Goal: Information Seeking & Learning: Learn about a topic

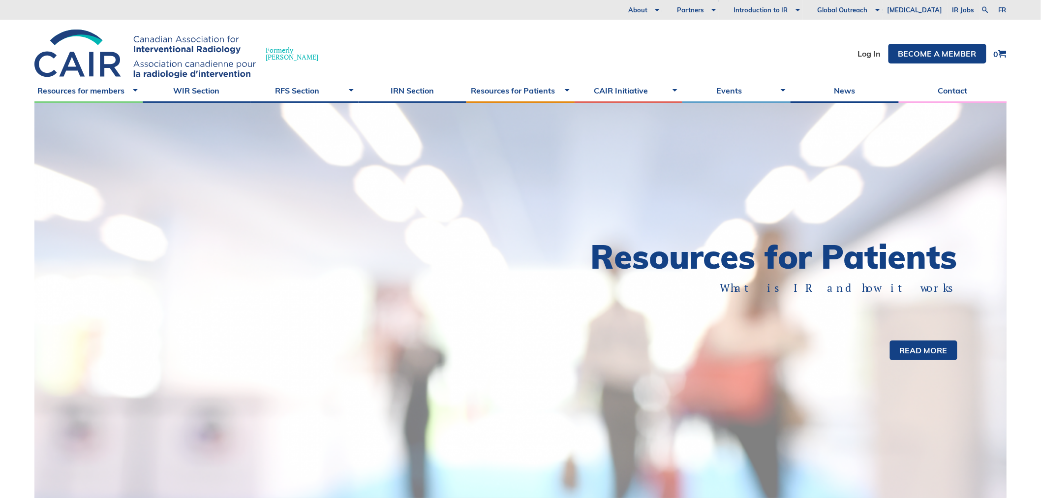
click at [872, 46] on li "Log In" at bounding box center [869, 54] width 23 height 20
click at [872, 55] on link "Log In" at bounding box center [869, 54] width 23 height 8
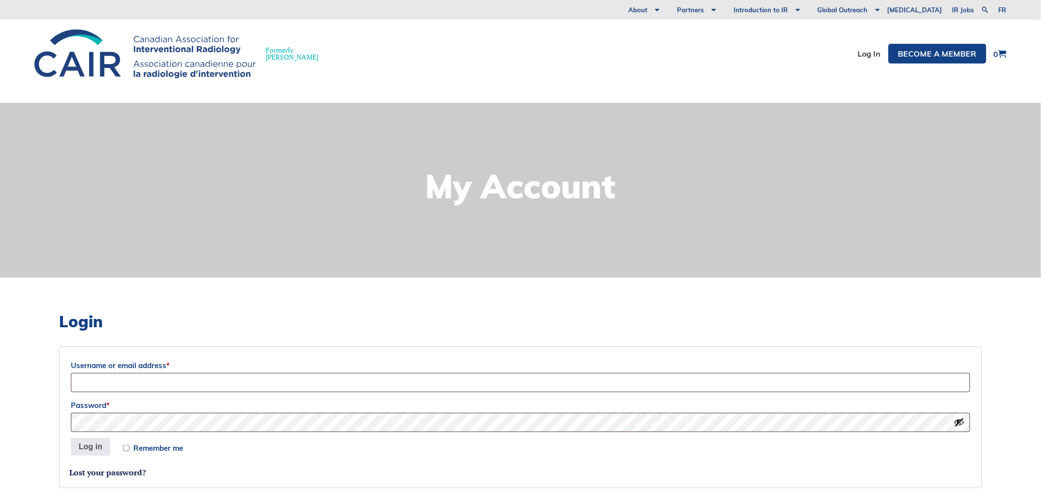
scroll to position [109, 0]
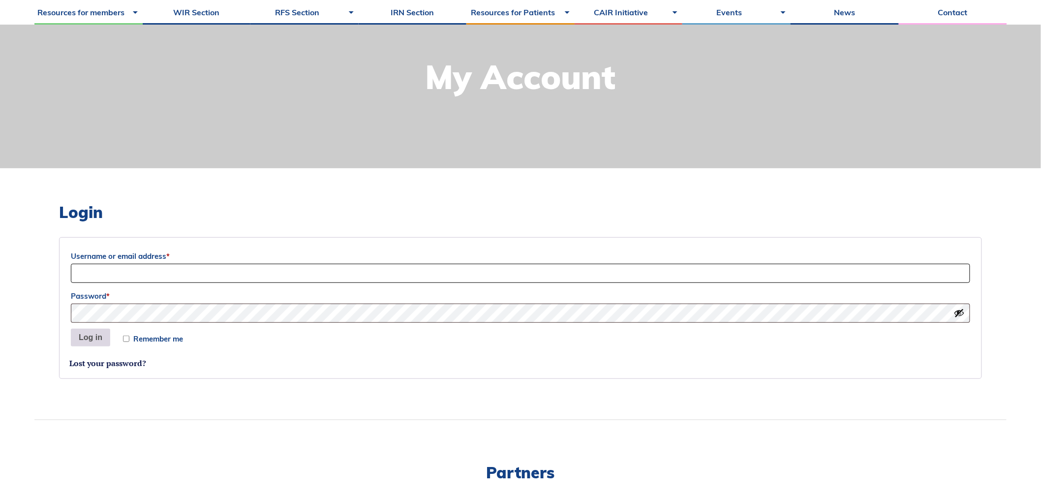
type input "Siri"
click at [87, 335] on button "Log in" at bounding box center [90, 337] width 39 height 18
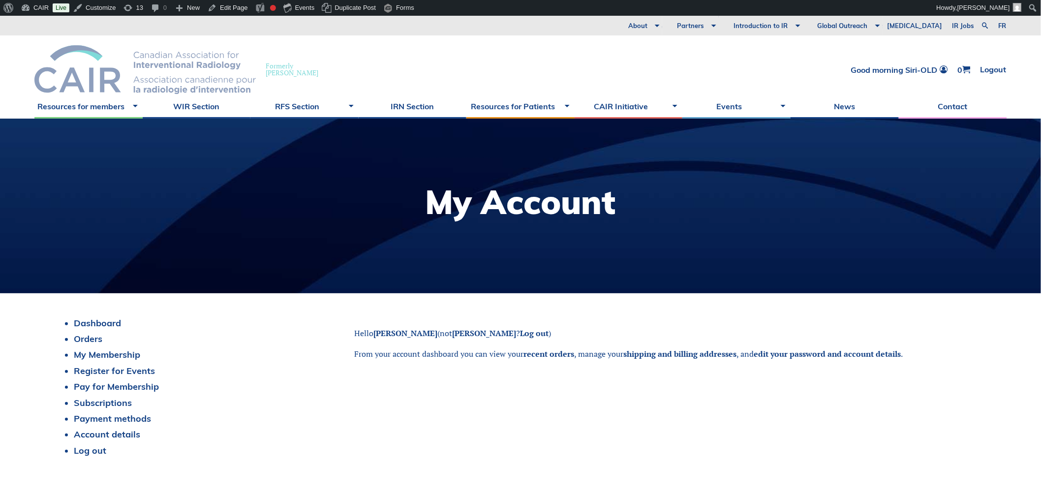
click at [77, 56] on img at bounding box center [144, 69] width 221 height 49
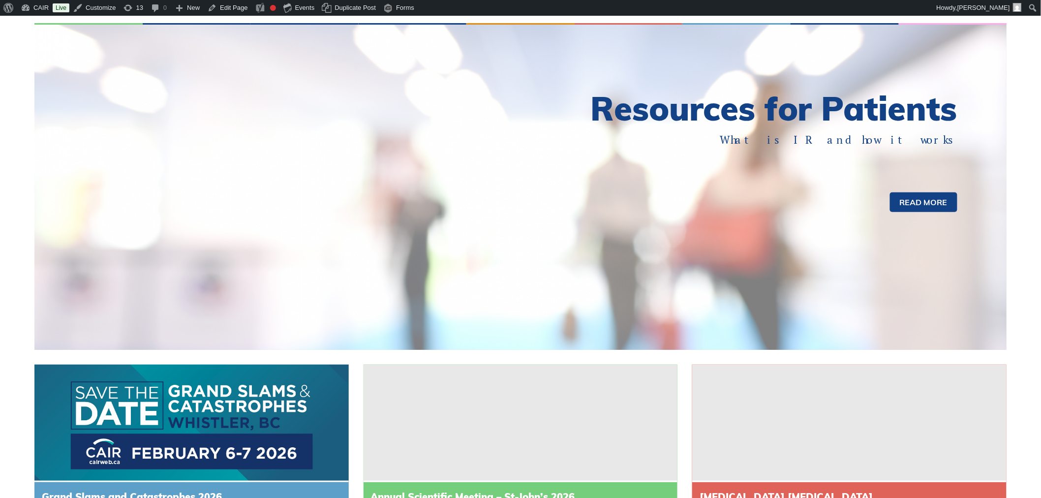
scroll to position [273, 0]
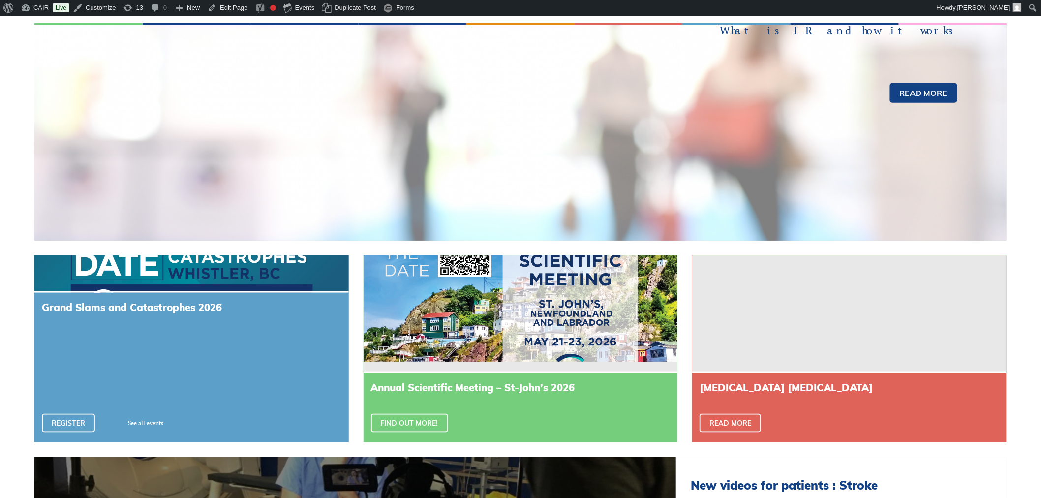
click at [190, 389] on div "Grand Slams and Catastrophes 2026 Register See all events" at bounding box center [191, 367] width 314 height 149
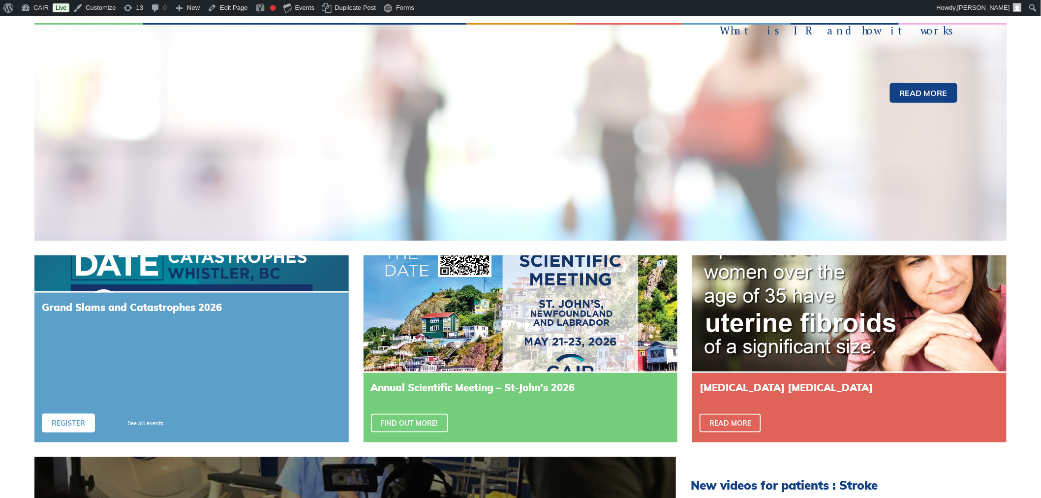
click at [84, 421] on link "Register" at bounding box center [68, 423] width 53 height 19
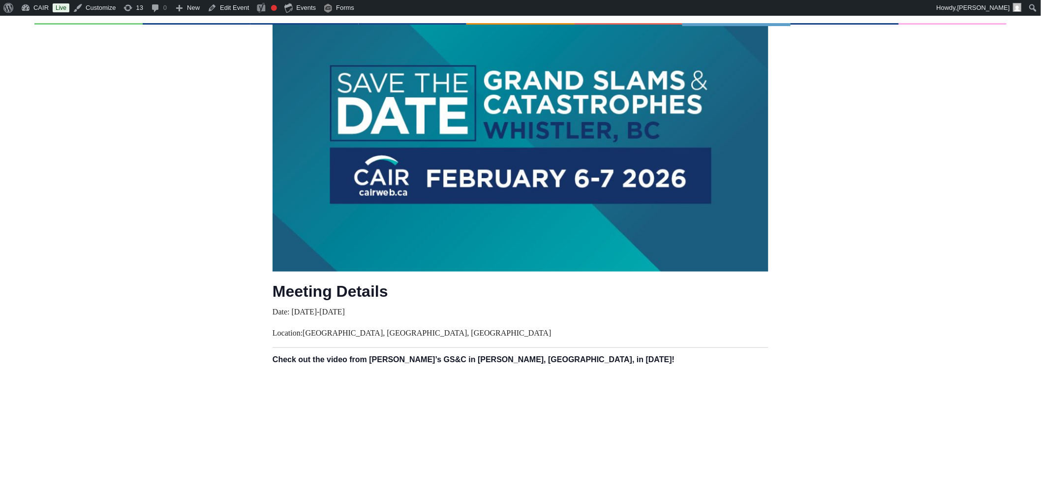
scroll to position [538, 0]
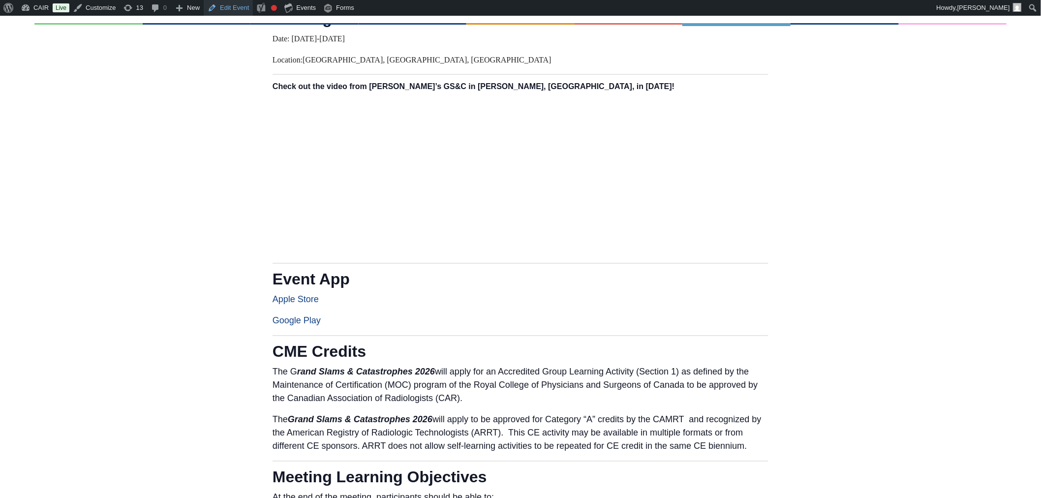
click at [224, 5] on link "Edit Event" at bounding box center [228, 8] width 49 height 16
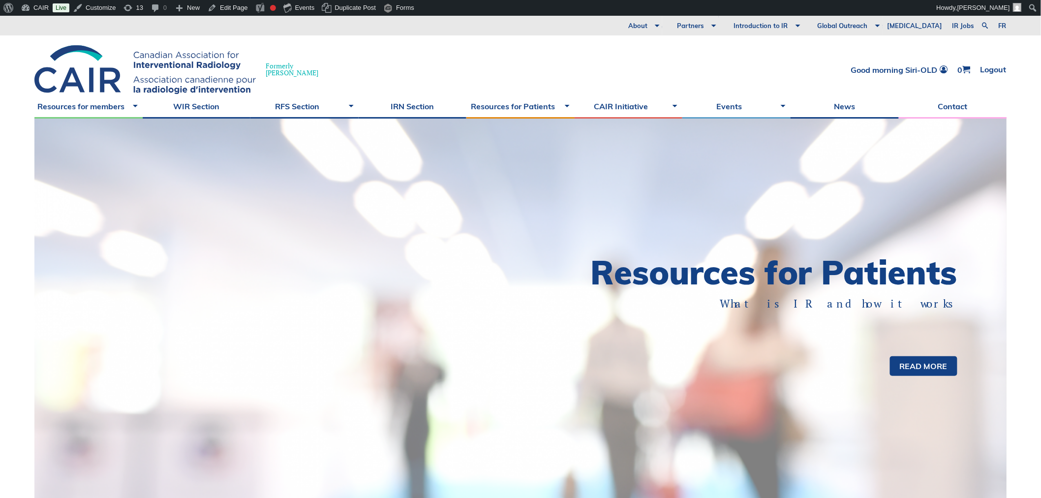
click at [980, 20] on div "About Vision and Mission Board of Directors Annual Reports Financial Statements…" at bounding box center [520, 26] width 1041 height 20
click at [981, 23] on link at bounding box center [985, 26] width 12 height 12
type input "g"
type input "slams"
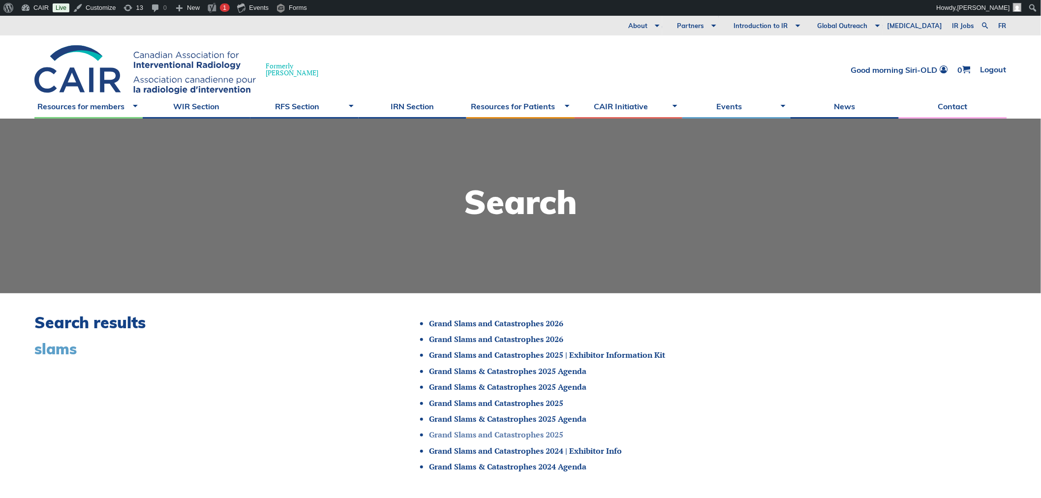
click at [511, 215] on link "Grand Slams and Catastrophes 2025" at bounding box center [496, 434] width 134 height 11
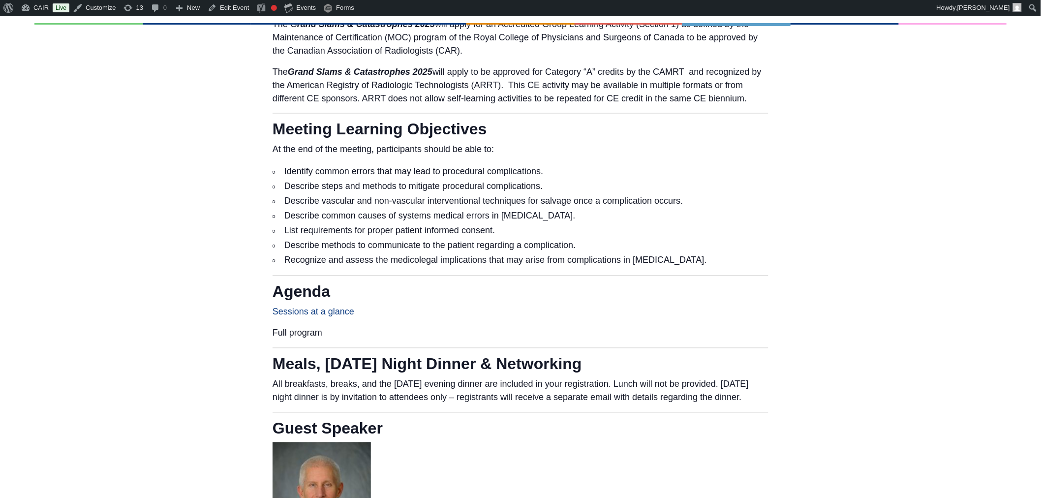
scroll to position [437, 0]
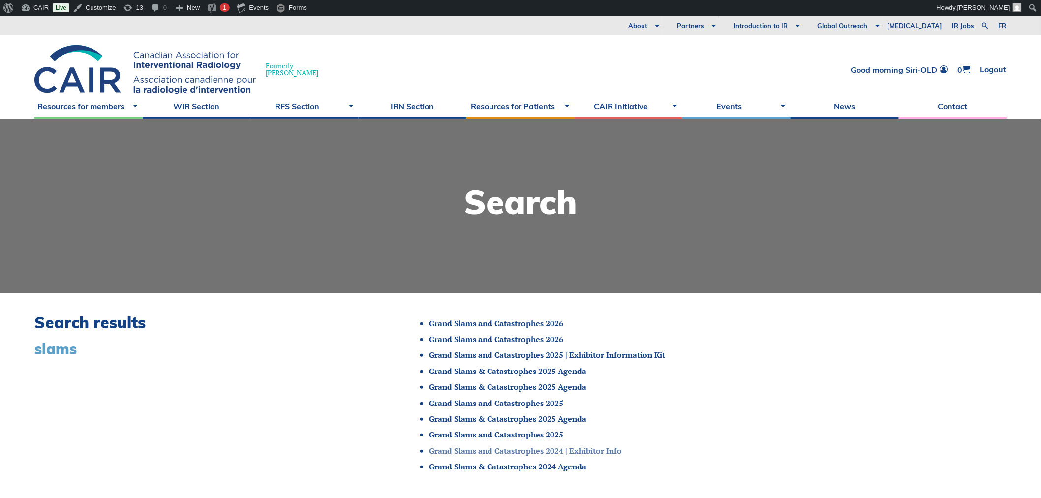
click at [509, 448] on link "Grand Slams and Catastrophes 2024 | Exhibitor Info" at bounding box center [525, 450] width 193 height 11
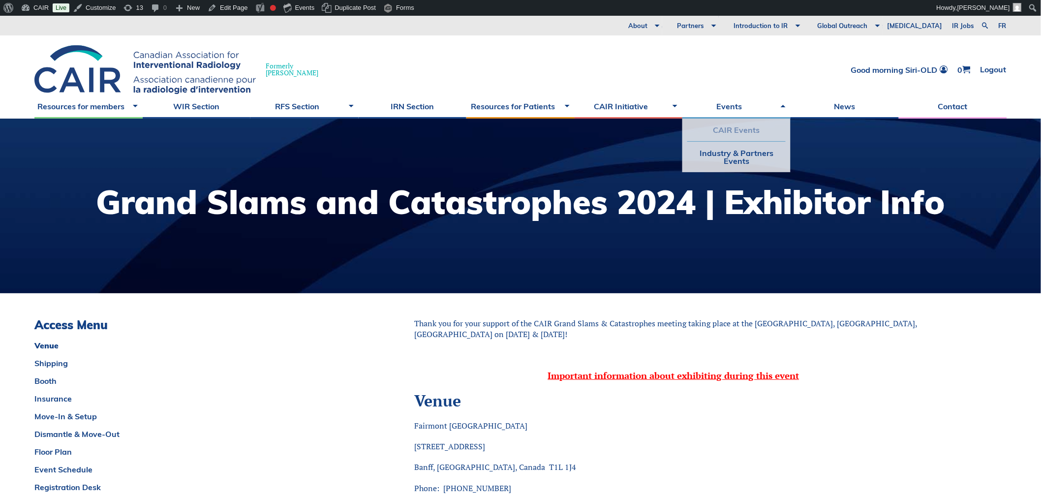
click at [725, 131] on link "CAIR Events" at bounding box center [736, 130] width 98 height 23
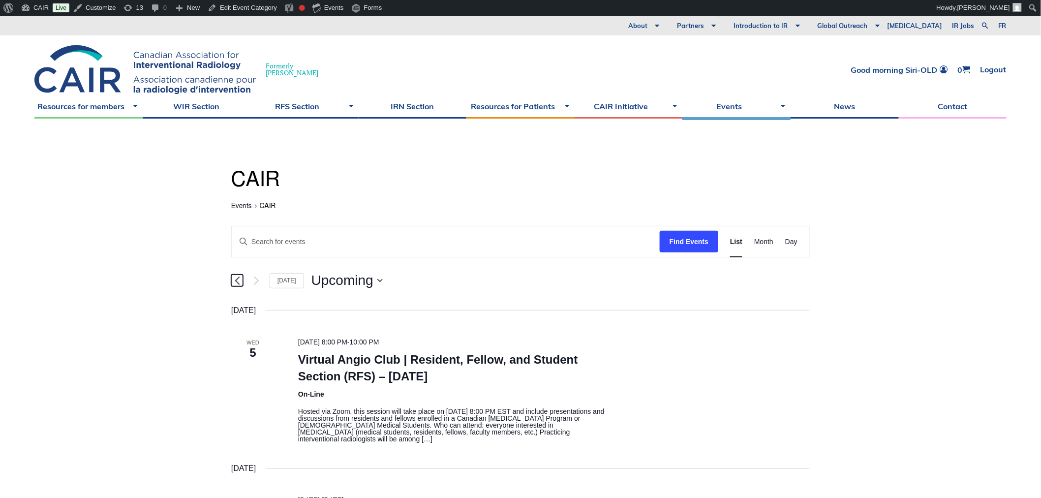
click at [238, 282] on icon "Previous Events" at bounding box center [237, 280] width 5 height 9
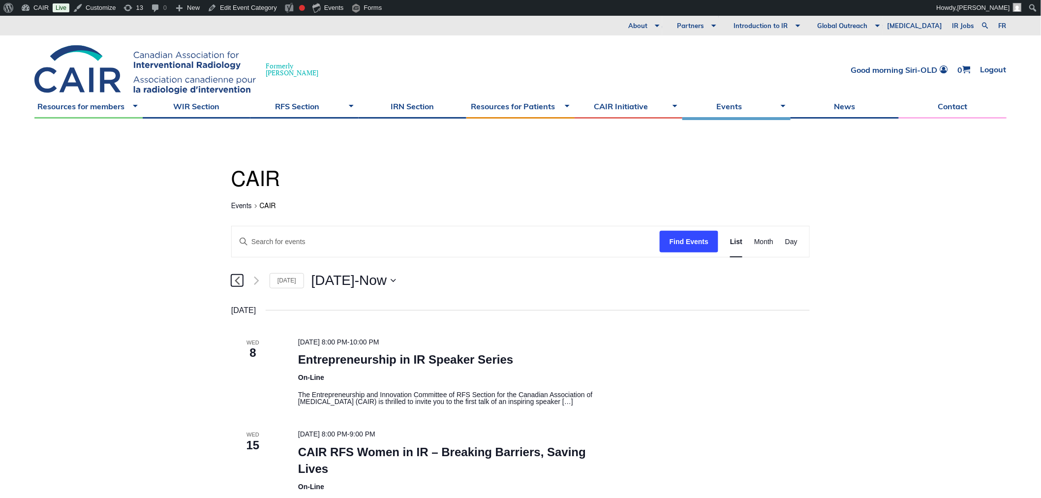
click at [238, 282] on icon "Previous Events" at bounding box center [237, 280] width 5 height 9
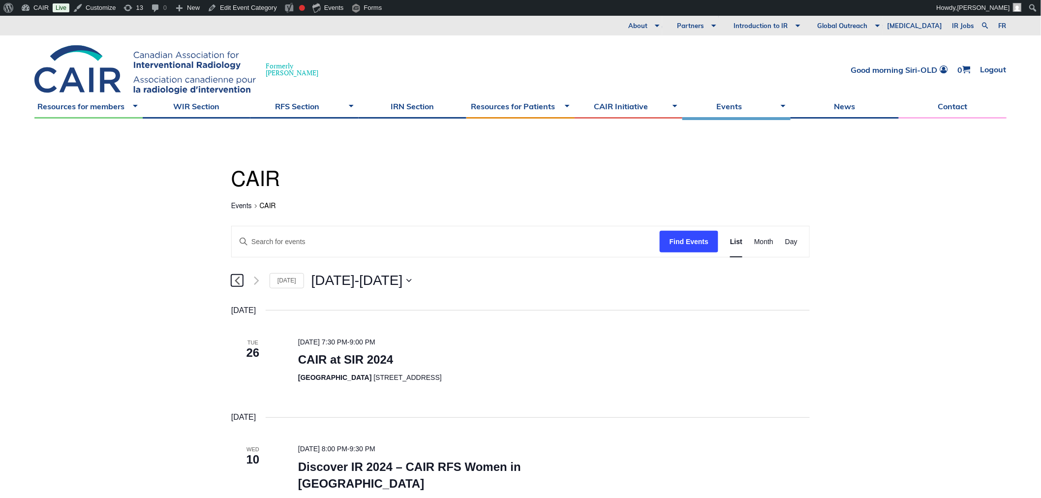
click at [238, 282] on icon "Previous Events" at bounding box center [237, 280] width 5 height 9
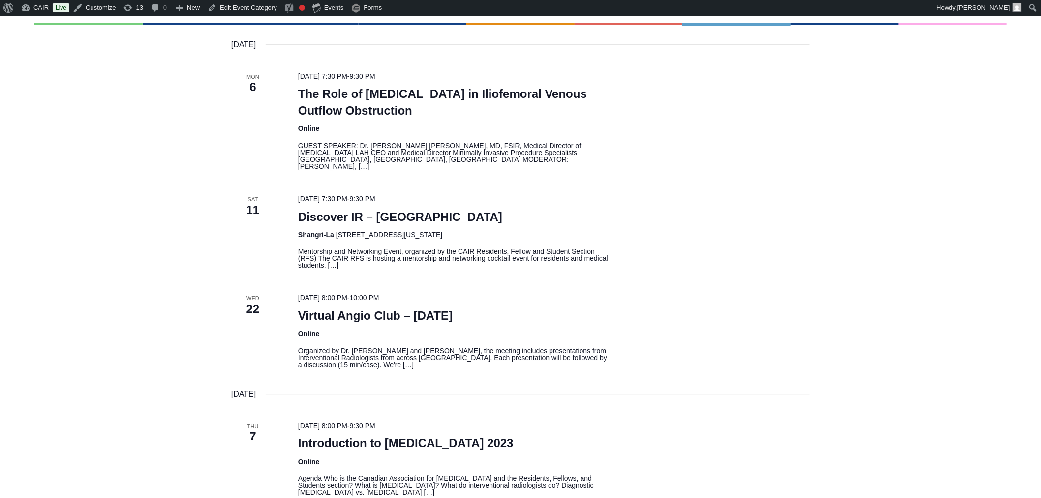
scroll to position [1093, 0]
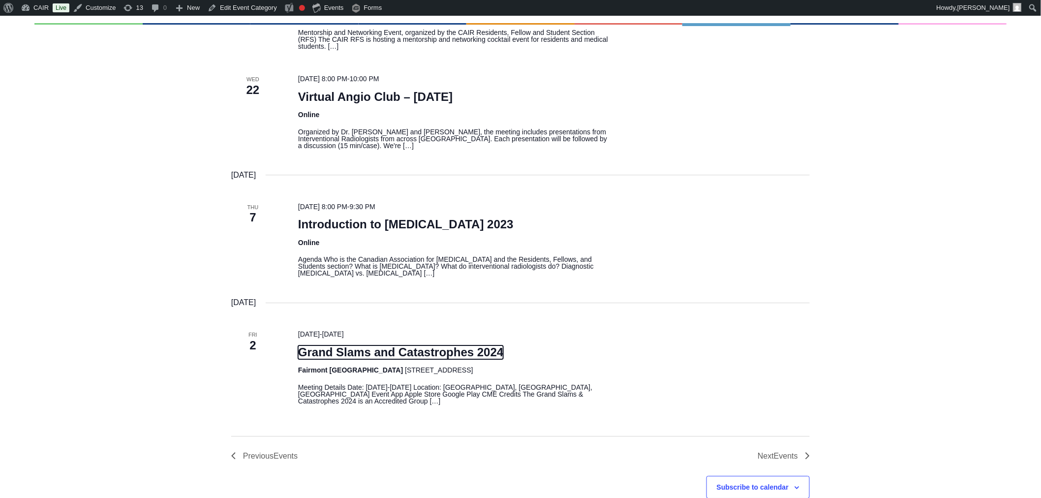
click at [381, 345] on link "Grand Slams and Catastrophes 2024" at bounding box center [401, 352] width 206 height 14
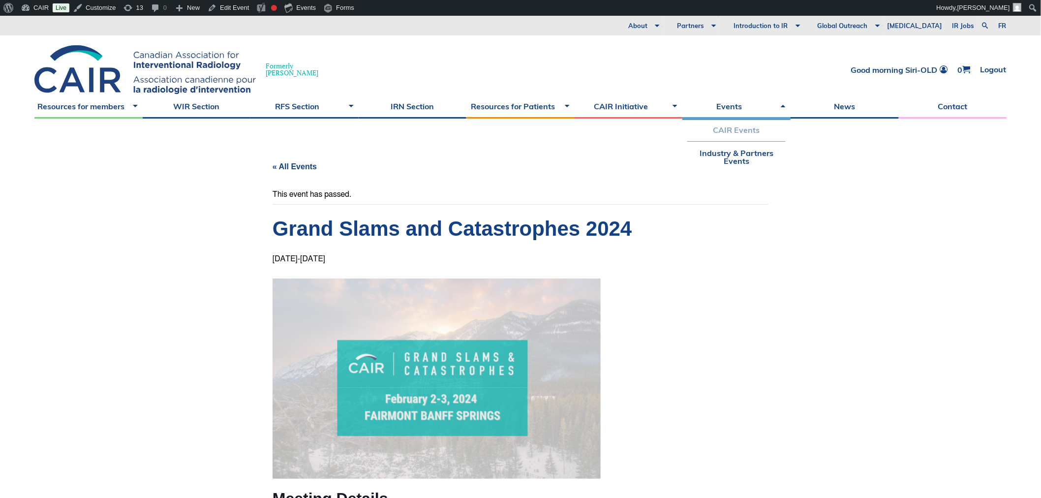
click at [730, 130] on link "CAIR Events" at bounding box center [736, 130] width 98 height 23
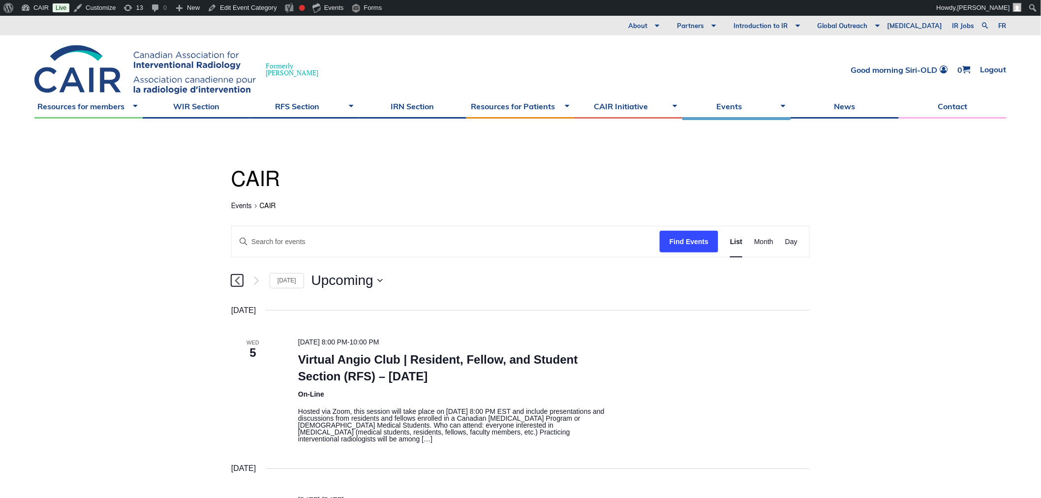
click at [238, 278] on icon "Previous Events" at bounding box center [237, 280] width 5 height 9
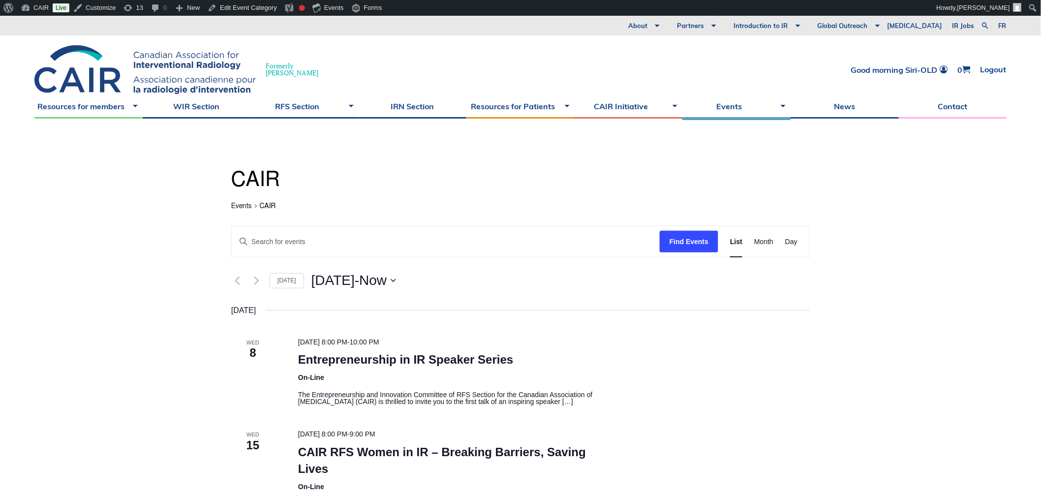
scroll to position [218, 0]
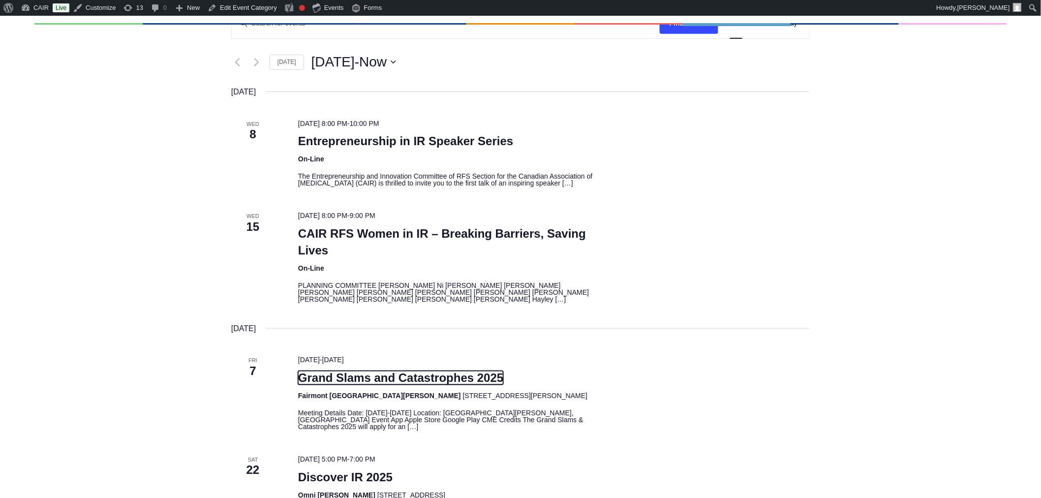
click at [337, 380] on link "Grand Slams and Catastrophes 2025" at bounding box center [401, 378] width 206 height 14
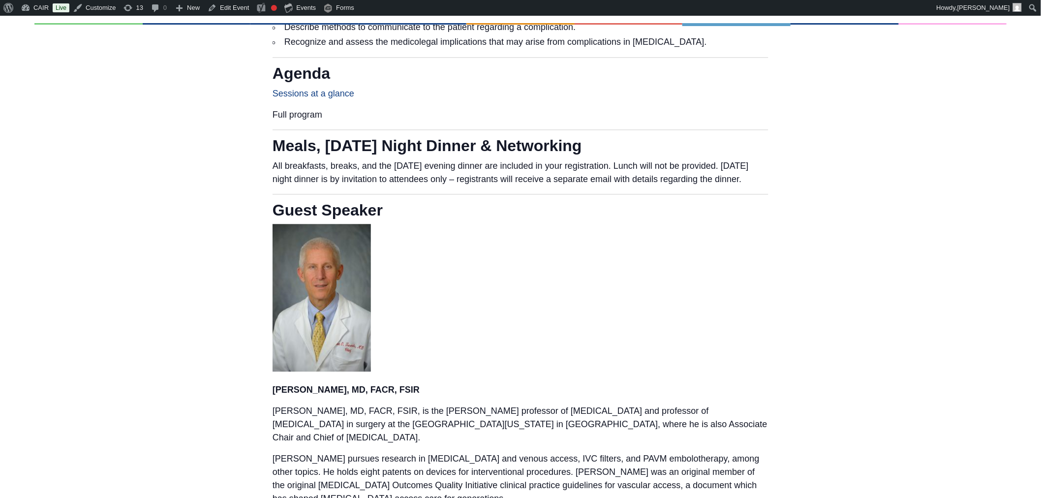
scroll to position [928, 0]
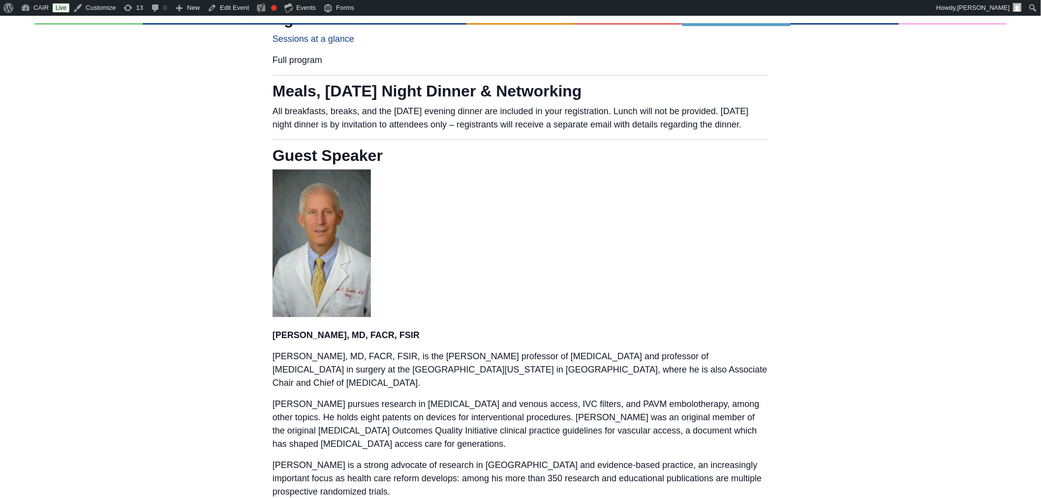
click at [416, 229] on p at bounding box center [520, 244] width 496 height 151
click at [296, 194] on img at bounding box center [321, 243] width 98 height 148
click at [317, 246] on img at bounding box center [321, 243] width 98 height 148
click at [291, 160] on span "Guest Speaker" at bounding box center [327, 156] width 110 height 18
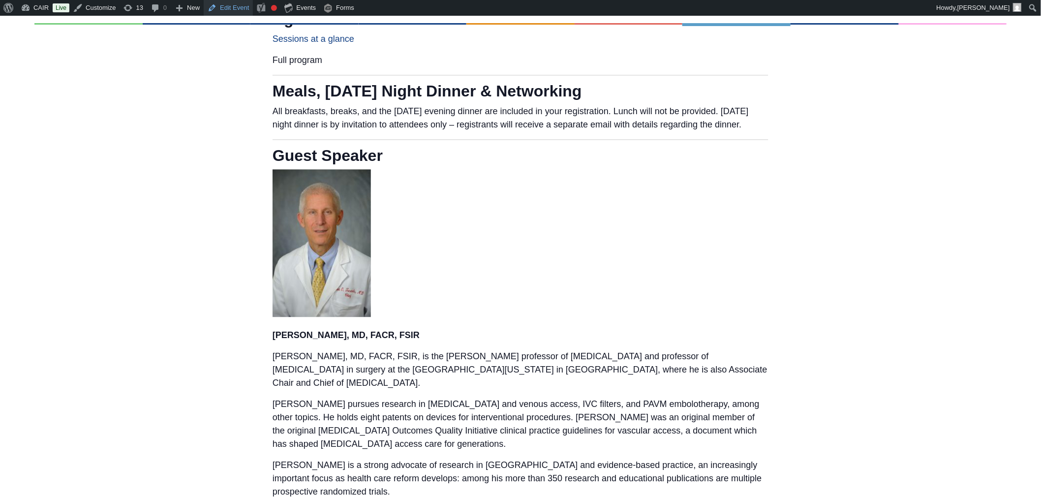
click at [237, 3] on link "Edit Event" at bounding box center [228, 8] width 49 height 16
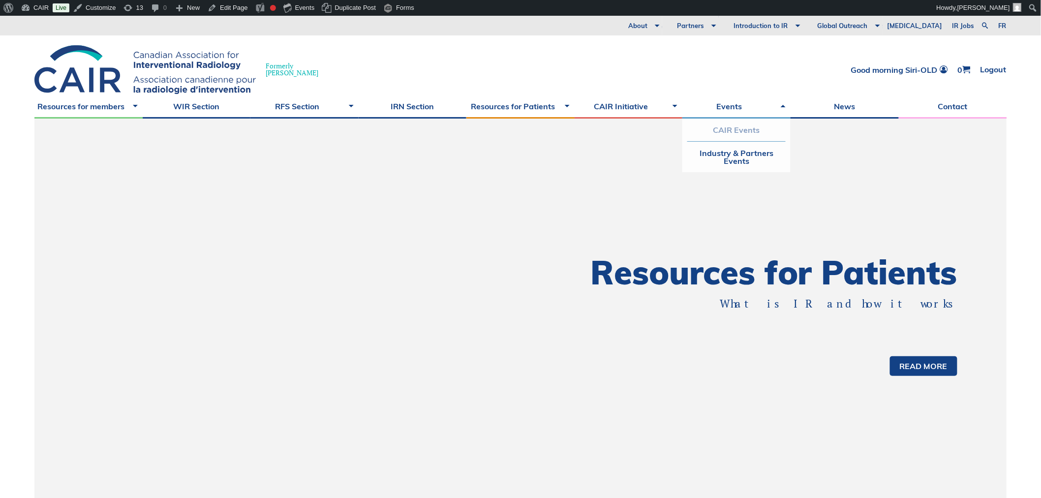
click at [728, 131] on link "CAIR Events" at bounding box center [736, 130] width 98 height 23
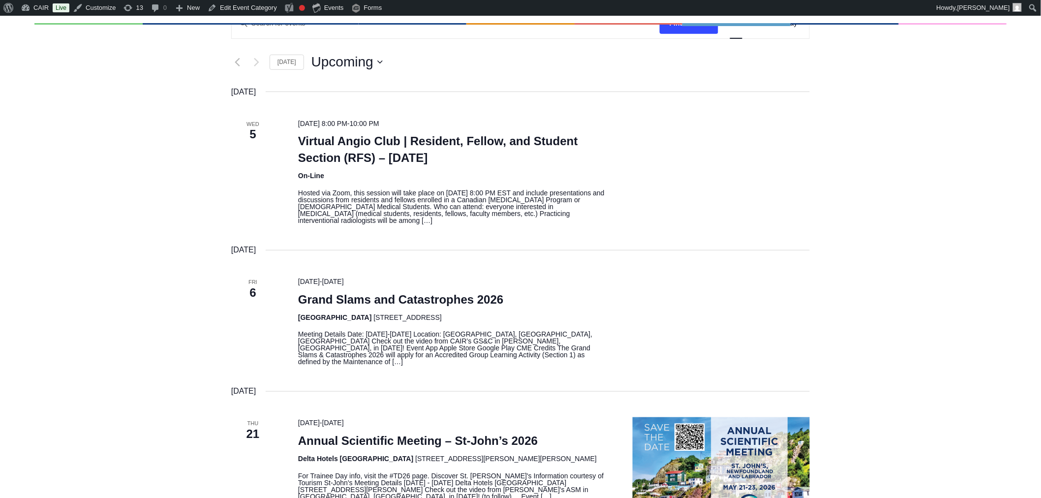
scroll to position [109, 0]
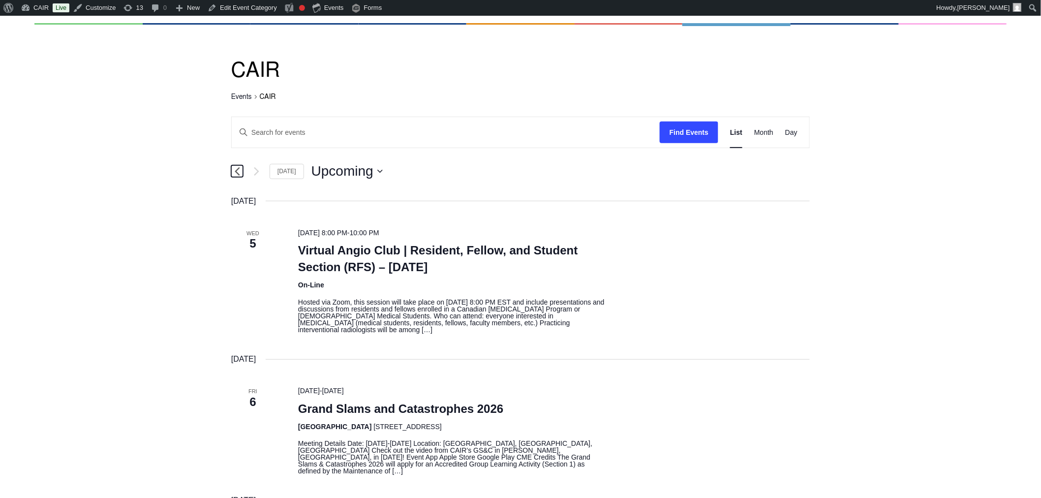
click at [239, 167] on icon "Previous Events" at bounding box center [237, 171] width 5 height 9
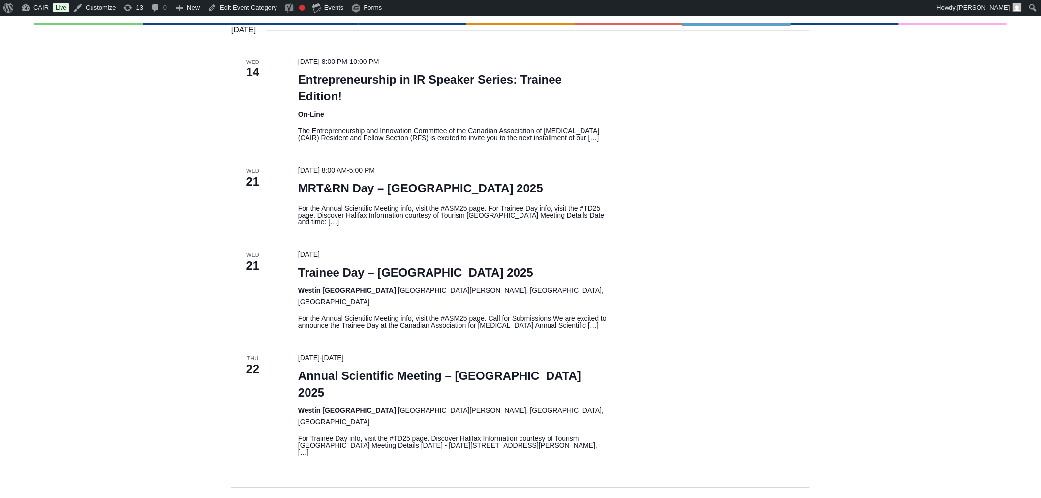
scroll to position [983, 0]
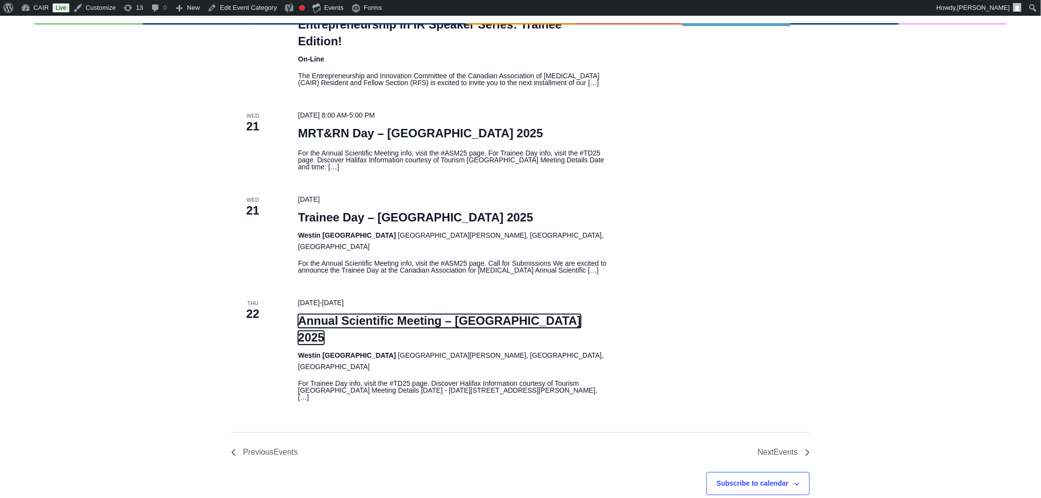
click at [418, 314] on link "Annual Scientific Meeting – [GEOGRAPHIC_DATA] 2025" at bounding box center [439, 329] width 283 height 30
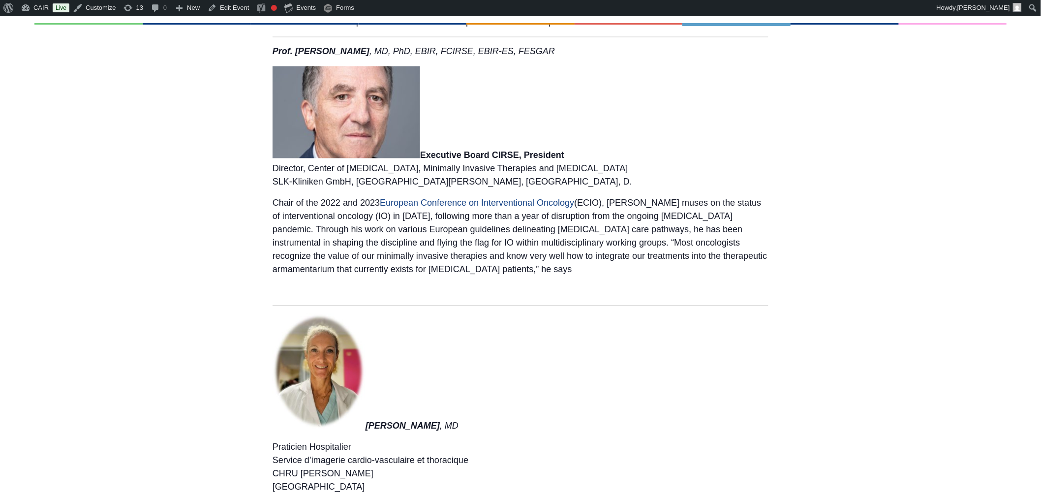
scroll to position [2185, 0]
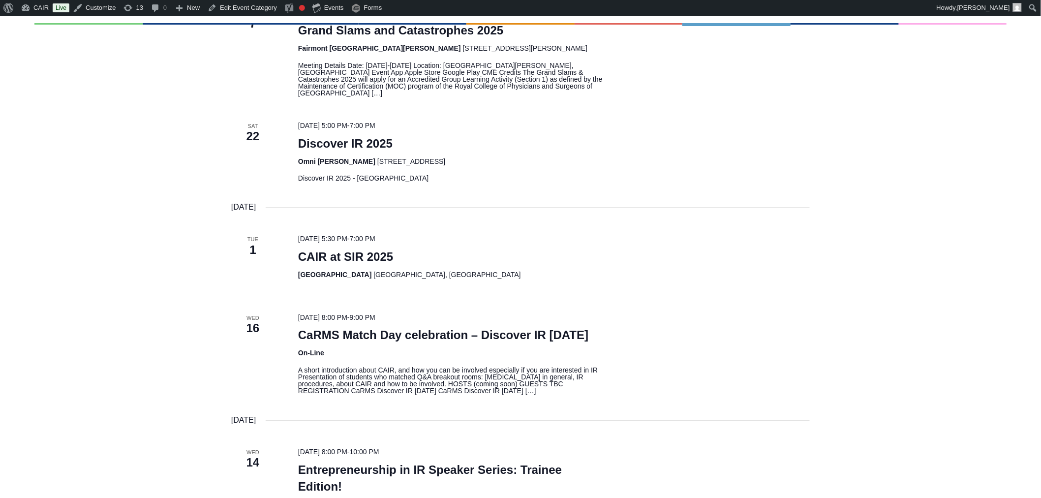
scroll to position [484, 0]
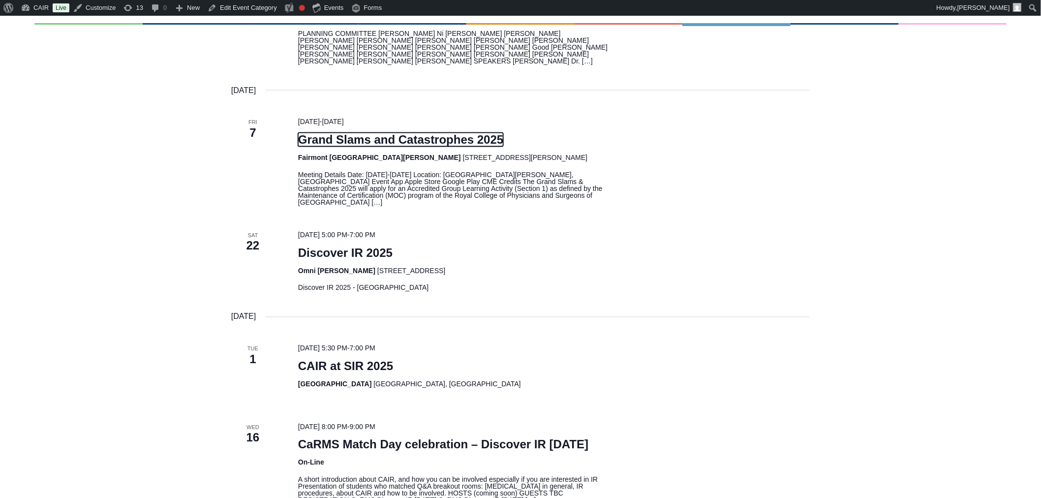
click at [372, 139] on link "Grand Slams and Catastrophes 2025" at bounding box center [401, 140] width 206 height 14
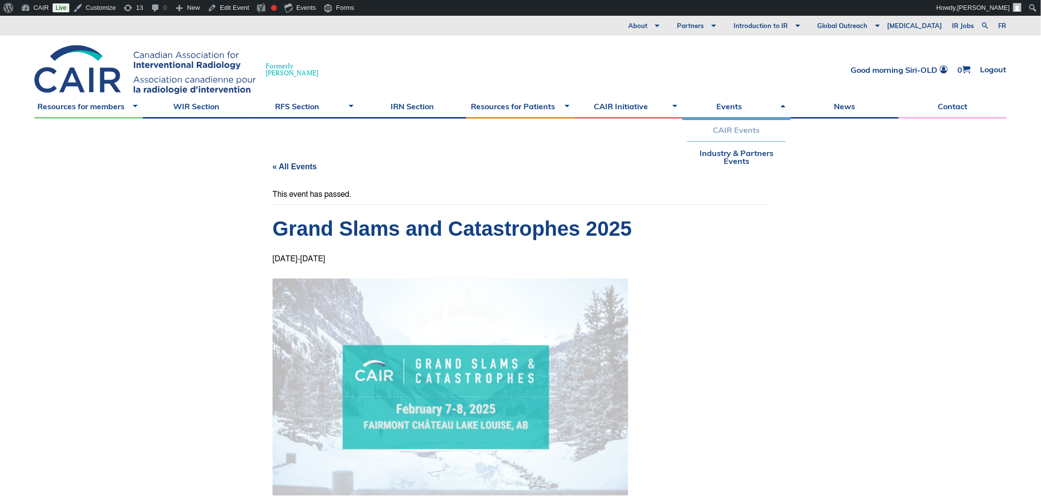
click at [728, 125] on link "CAIR Events" at bounding box center [736, 130] width 98 height 23
click at [985, 27] on link at bounding box center [985, 26] width 12 height 12
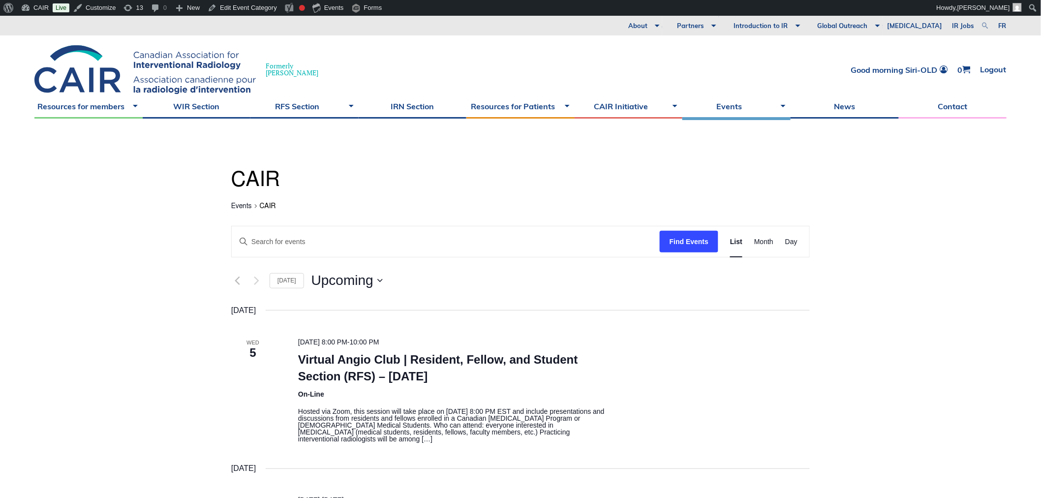
click at [987, 23] on link at bounding box center [985, 26] width 12 height 12
type input "slams"
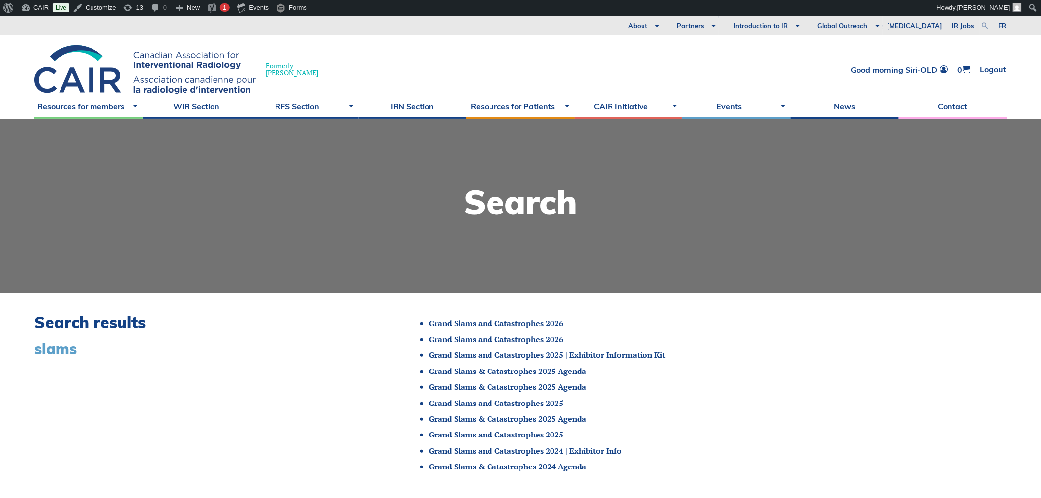
click at [982, 24] on link at bounding box center [985, 26] width 12 height 12
click at [873, 25] on input "slams" at bounding box center [910, 25] width 123 height 10
type input "slam"
click at [985, 23] on link at bounding box center [985, 26] width 12 height 12
type input "gs & c"
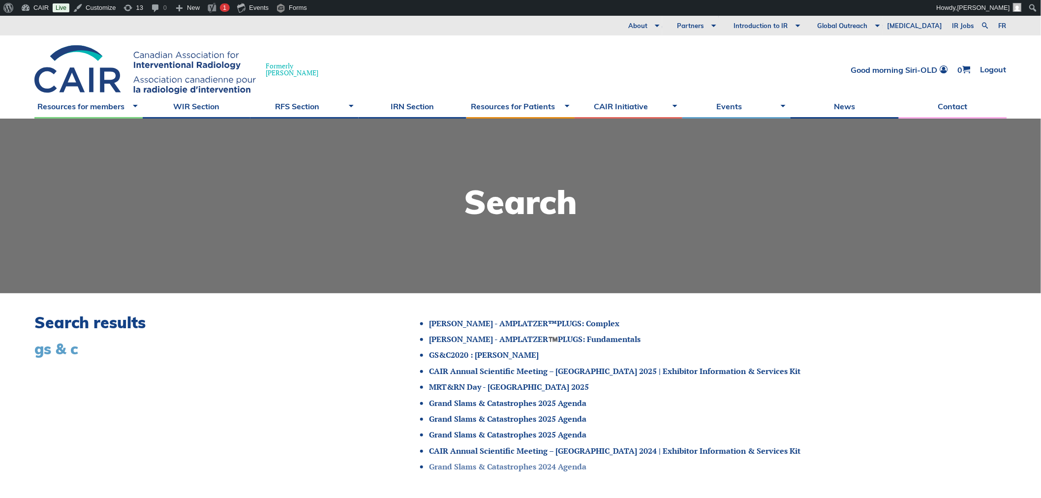
click at [531, 463] on link "Grand Slams & Catastrophes 2024 Agenda" at bounding box center [507, 466] width 157 height 11
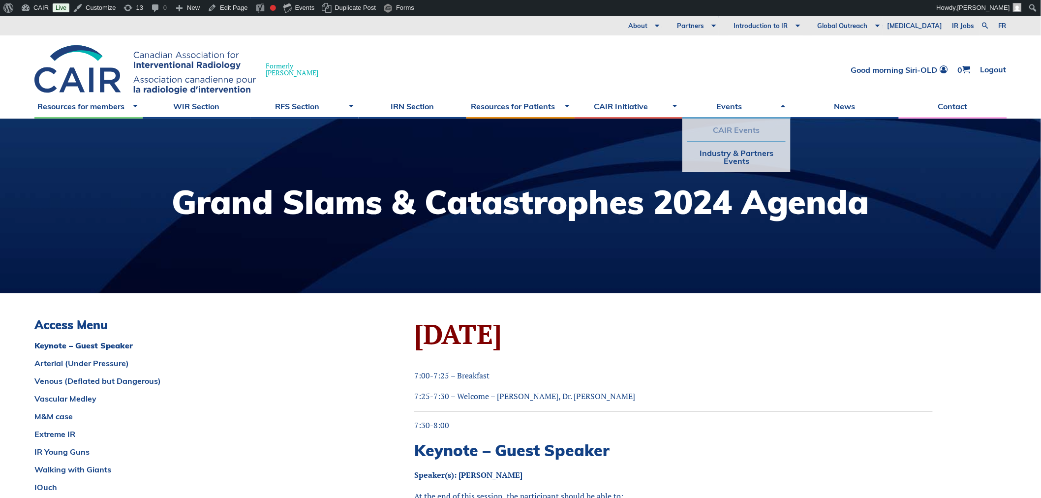
click at [726, 134] on link "CAIR Events" at bounding box center [736, 130] width 98 height 23
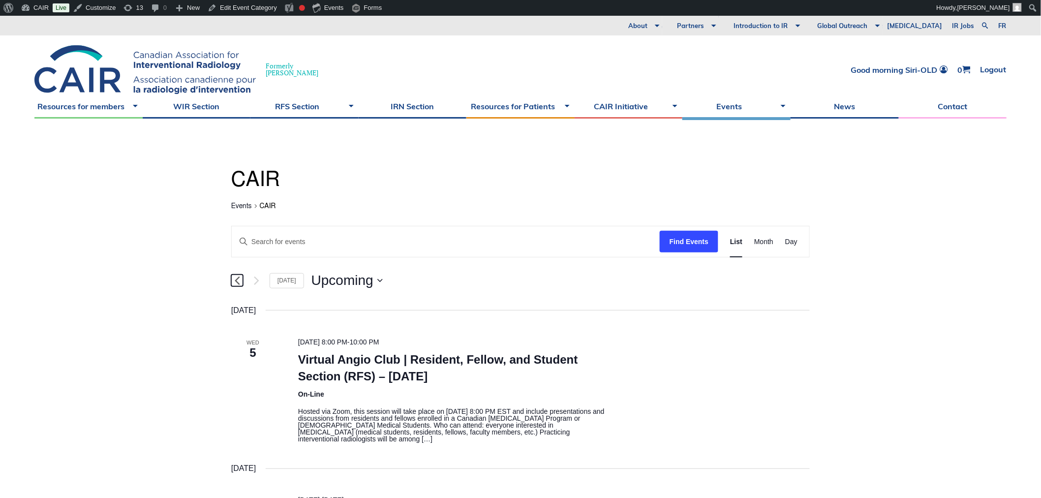
click at [239, 279] on icon "Previous Events" at bounding box center [237, 280] width 5 height 9
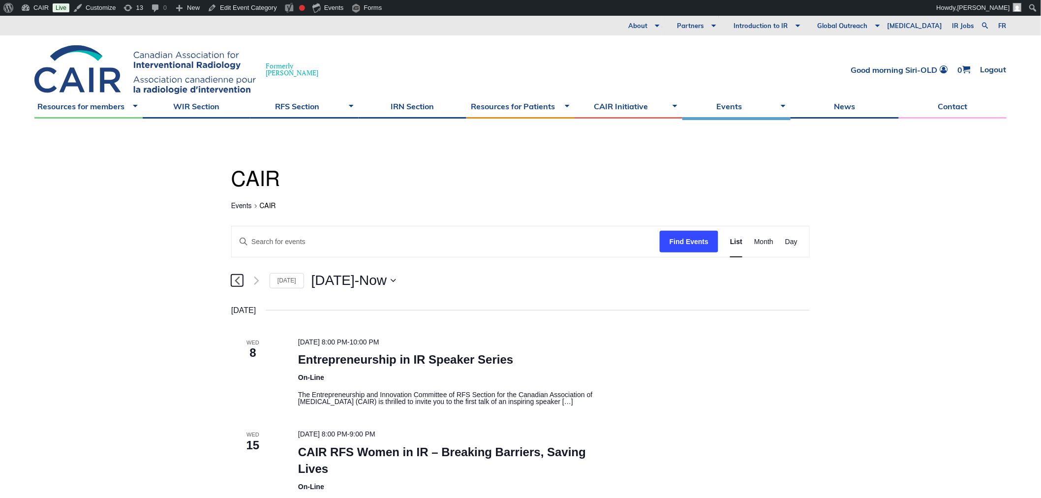
click at [237, 280] on icon "Previous Events" at bounding box center [237, 280] width 5 height 9
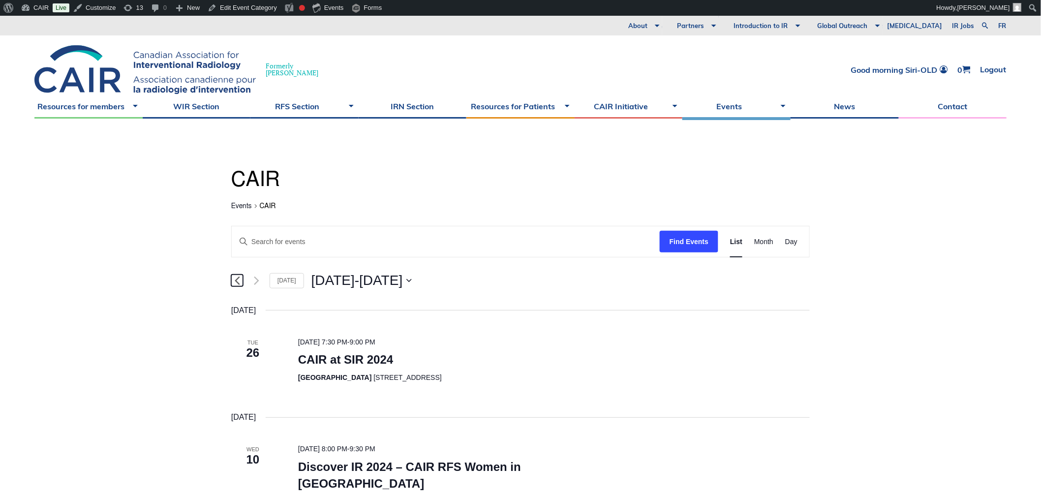
click at [237, 280] on icon "Previous Events" at bounding box center [237, 280] width 5 height 9
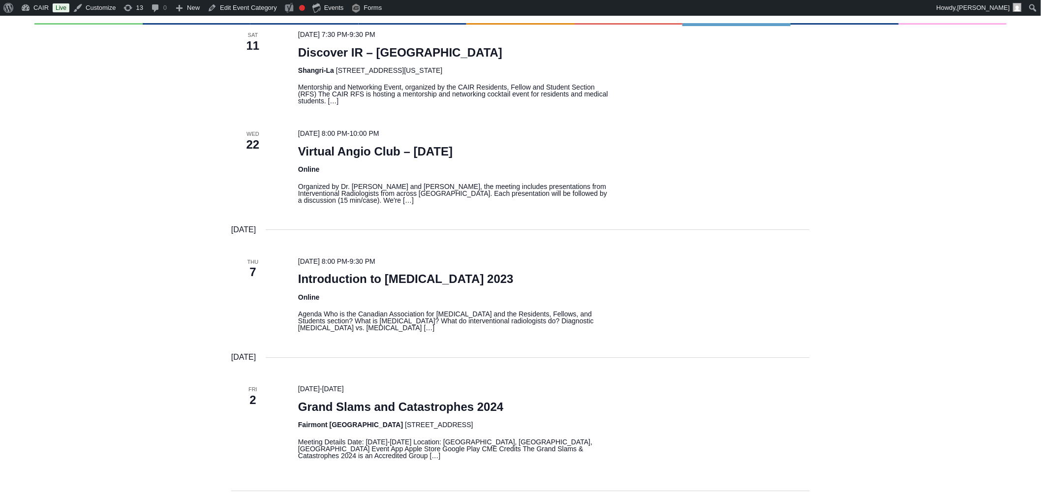
scroll to position [1093, 0]
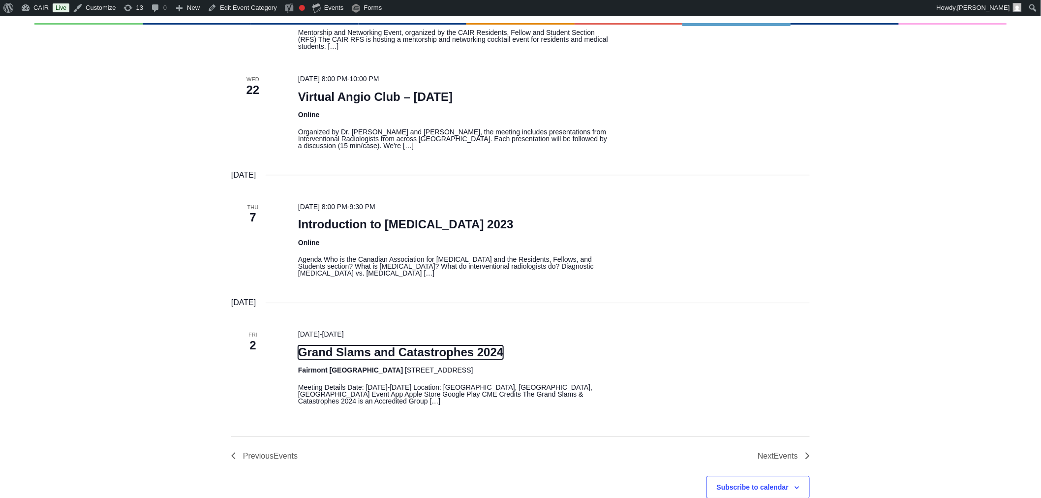
click at [371, 345] on link "Grand Slams and Catastrophes 2024" at bounding box center [401, 352] width 206 height 14
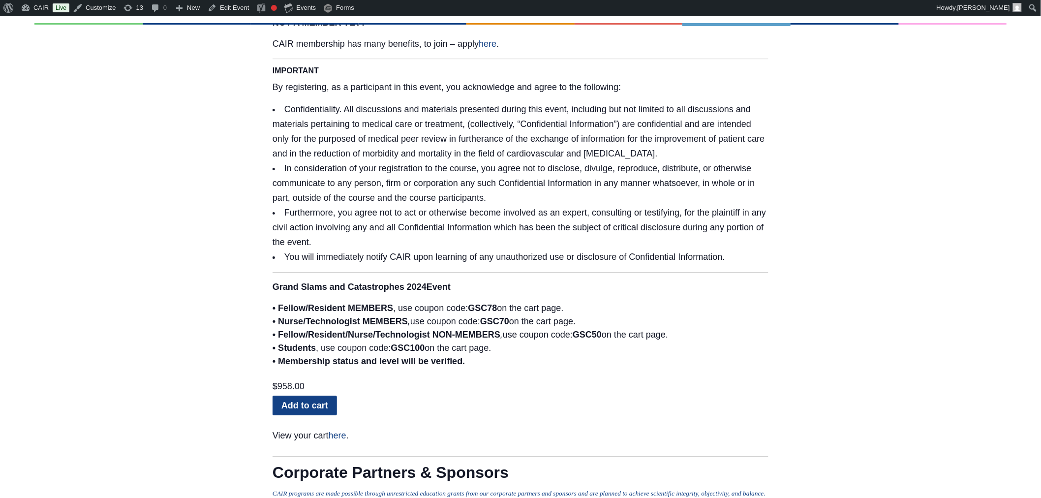
scroll to position [3060, 0]
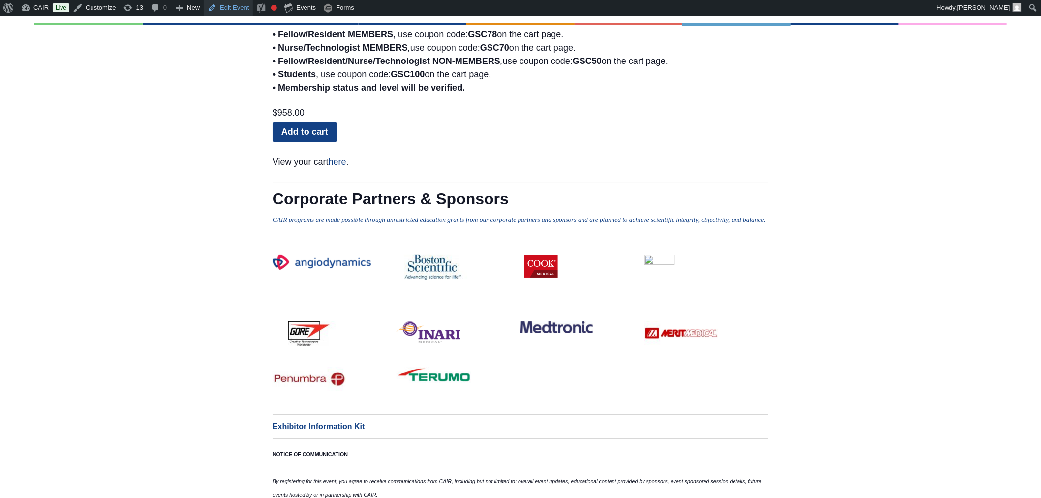
click at [225, 5] on link "Edit Event" at bounding box center [228, 8] width 49 height 16
